Goal: Obtain resource: Obtain resource

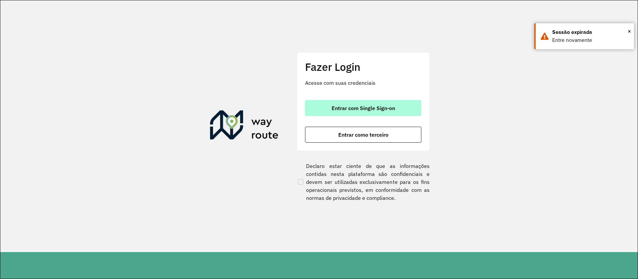
click at [364, 109] on span "Entrar com Single Sign-on" at bounding box center [363, 107] width 63 height 5
drag, startPoint x: 364, startPoint y: 109, endPoint x: 360, endPoint y: 107, distance: 4.2
click at [365, 109] on span "Entrar com Single Sign-on" at bounding box center [363, 107] width 63 height 5
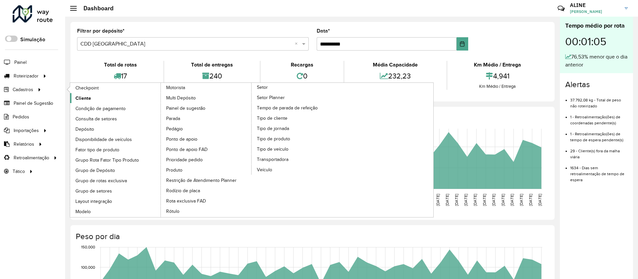
click at [86, 97] on span "Cliente" at bounding box center [83, 98] width 16 height 7
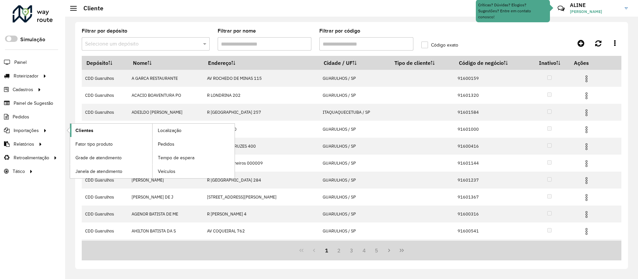
click at [83, 129] on span "Clientes" at bounding box center [84, 130] width 18 height 7
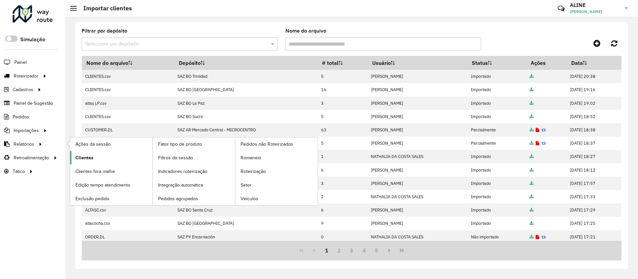
click at [79, 157] on span "Clientes" at bounding box center [84, 157] width 18 height 7
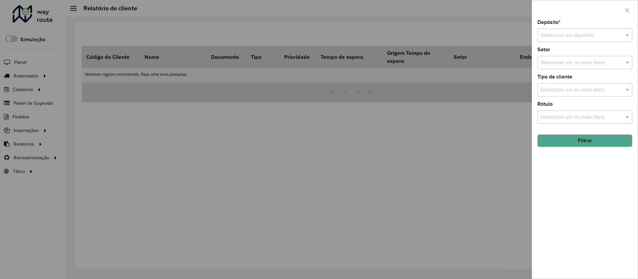
click at [423, 35] on input "text" at bounding box center [578, 36] width 75 height 8
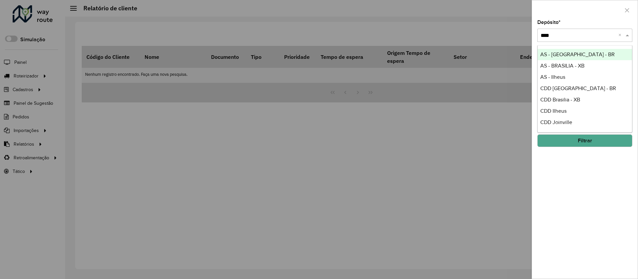
type input "*****"
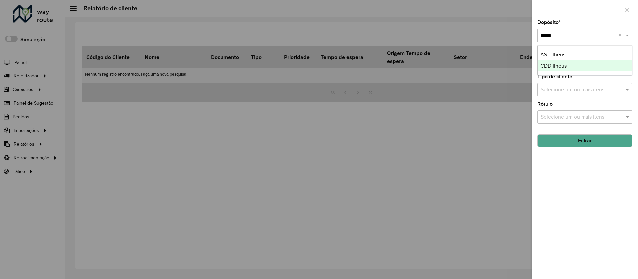
click at [423, 66] on span "CDD Ilheus" at bounding box center [553, 66] width 26 height 6
click at [423, 136] on button "Filtrar" at bounding box center [584, 140] width 95 height 13
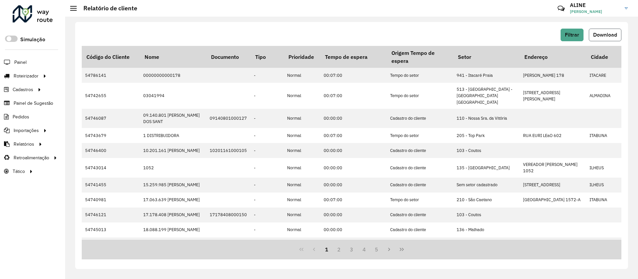
click at [423, 32] on span "Download" at bounding box center [605, 35] width 24 height 6
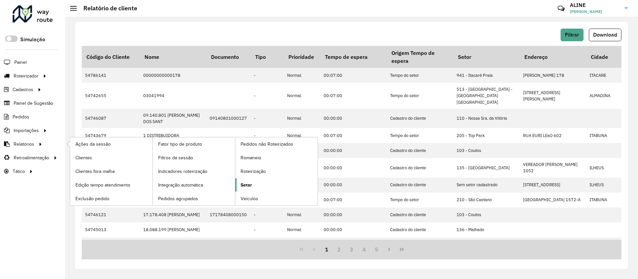
click at [247, 184] on span "Setor" at bounding box center [246, 184] width 11 height 7
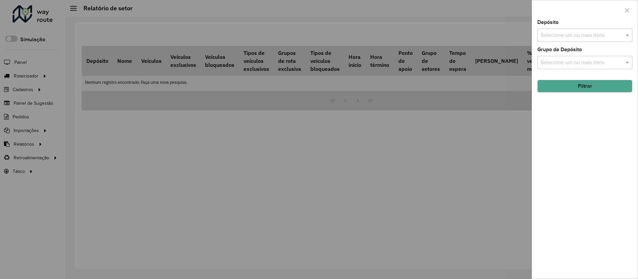
click at [423, 31] on div "Selecione um ou mais itens" at bounding box center [584, 35] width 95 height 13
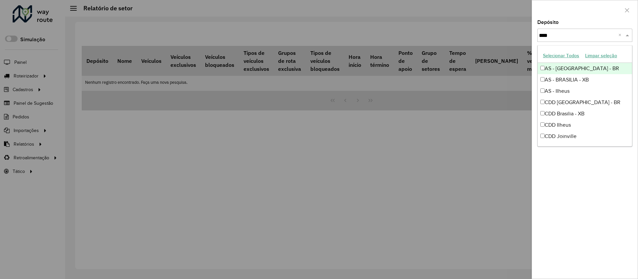
type input "*****"
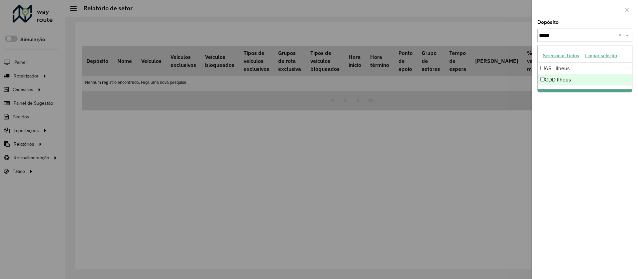
click at [423, 81] on div "CDD Ilheus" at bounding box center [585, 79] width 94 height 11
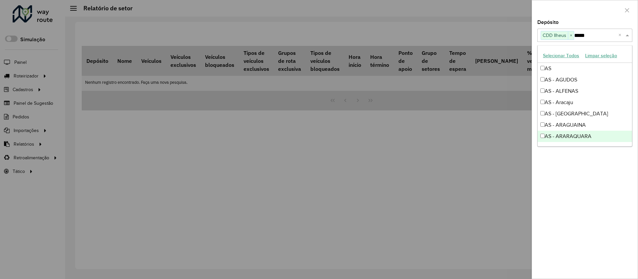
click at [423, 176] on div "Depósito Selecione um ou mais itens CDD Ilheus × ***** × Grupo de Depósito Sele…" at bounding box center [585, 149] width 106 height 259
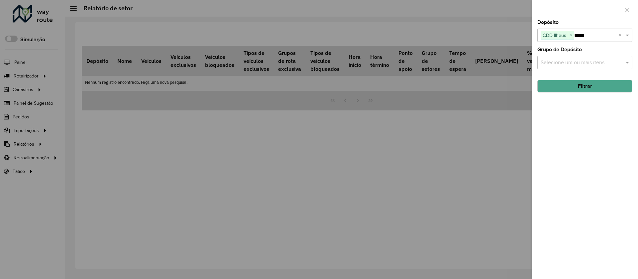
click at [423, 85] on button "Filtrar" at bounding box center [584, 86] width 95 height 13
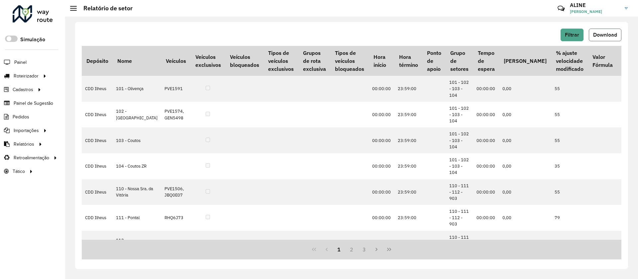
click at [423, 32] on span "Download" at bounding box center [605, 35] width 24 height 6
click at [93, 76] on span "Entregas" at bounding box center [84, 75] width 19 height 7
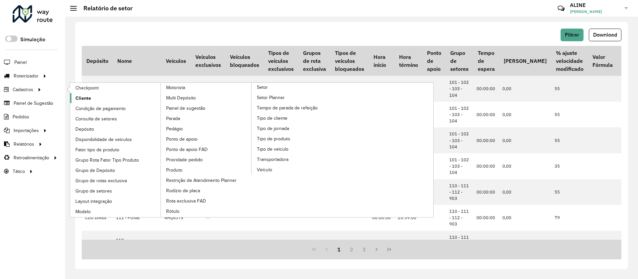
click at [85, 96] on span "Cliente" at bounding box center [83, 98] width 16 height 7
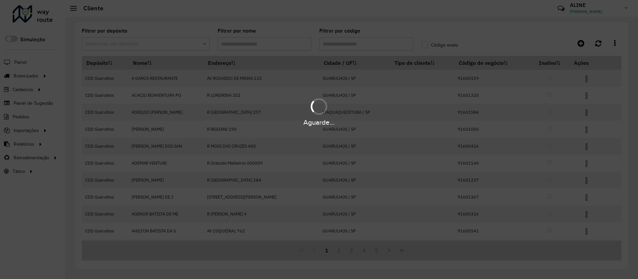
click at [150, 42] on input "text" at bounding box center [139, 44] width 108 height 8
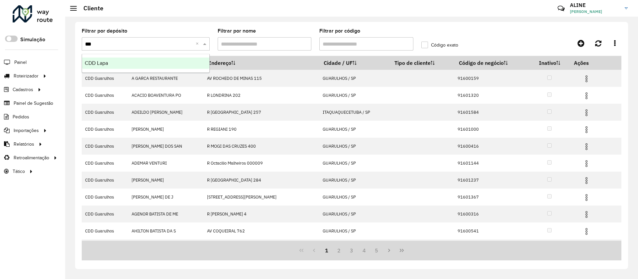
type input "****"
click at [99, 61] on span "CDD Lapa" at bounding box center [96, 63] width 23 height 6
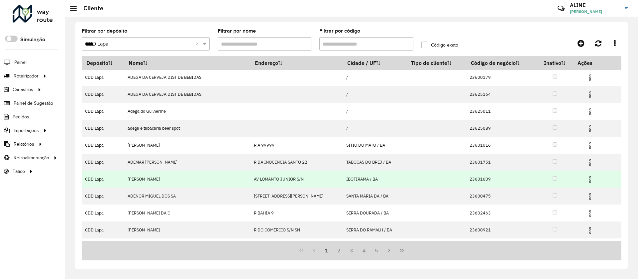
scroll to position [33, 0]
